Goal: Navigation & Orientation: Go to known website

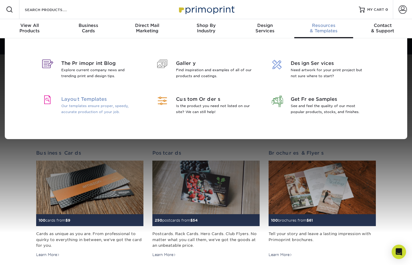
click at [88, 97] on span "Layout Templates" at bounding box center [99, 99] width 77 height 7
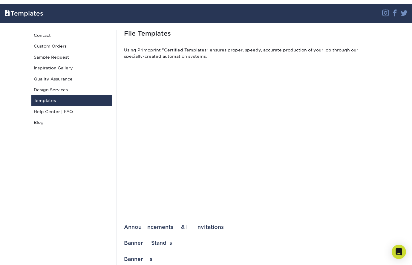
scroll to position [39, 0]
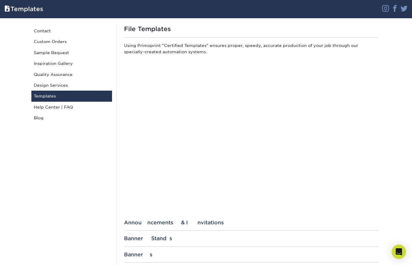
click at [7, 10] on span at bounding box center [7, 8] width 6 height 6
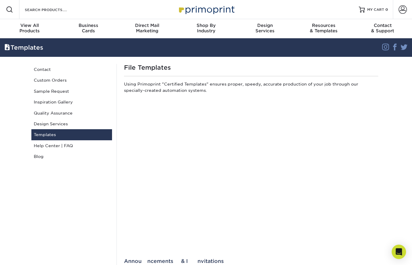
scroll to position [0, 0]
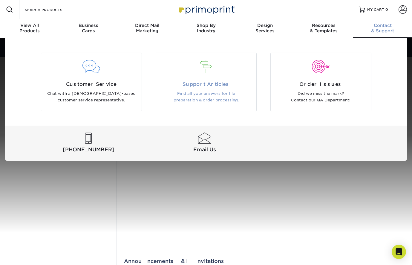
click at [202, 76] on div at bounding box center [206, 70] width 100 height 21
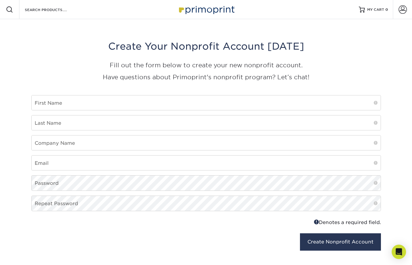
scroll to position [0, 0]
click at [209, 11] on img at bounding box center [206, 9] width 60 height 13
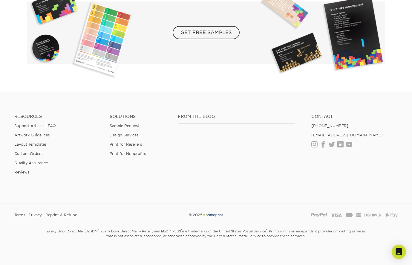
scroll to position [1058, 0]
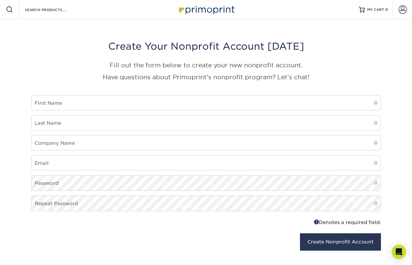
click at [203, 7] on img at bounding box center [206, 9] width 60 height 13
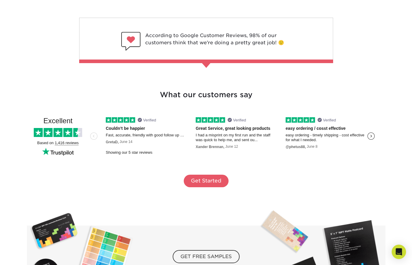
scroll to position [794, 0]
